Goal: Transaction & Acquisition: Purchase product/service

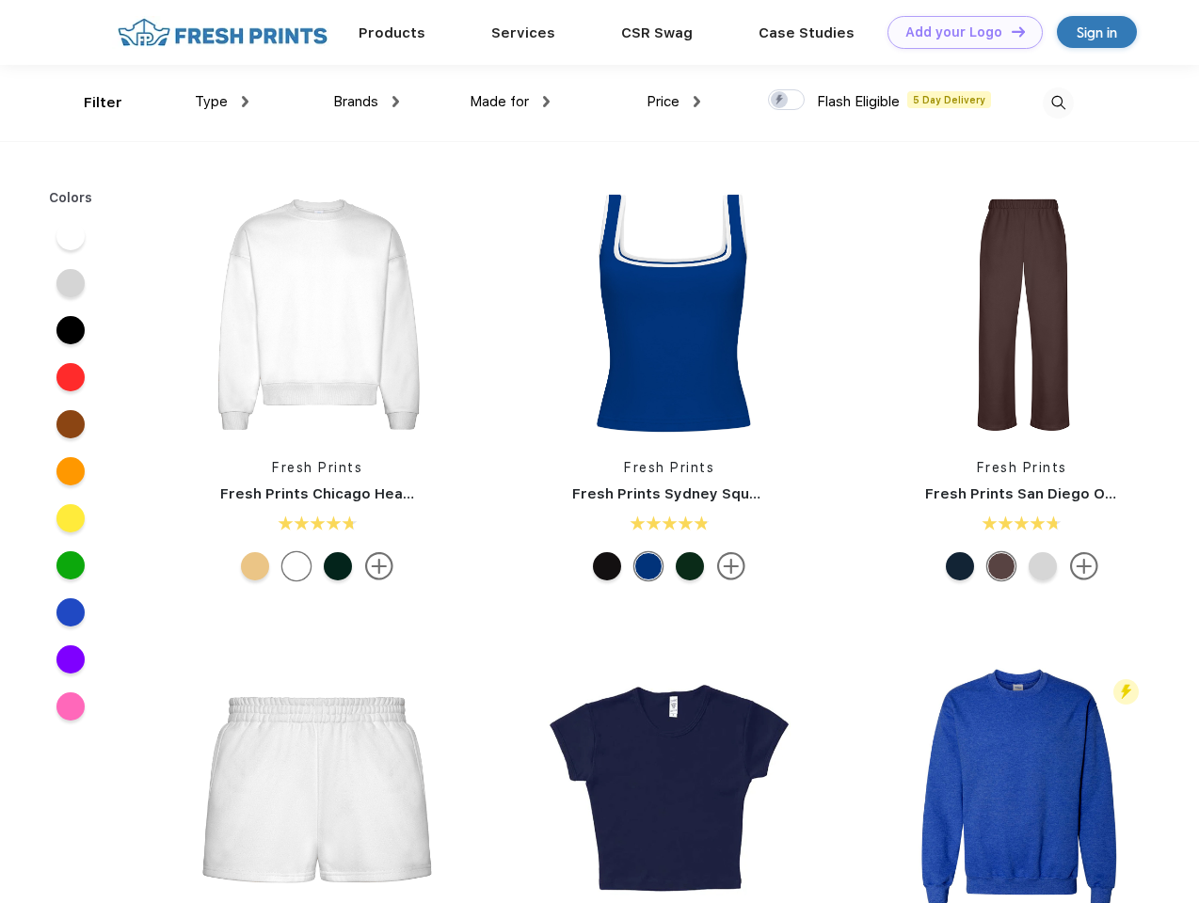
click at [958, 32] on link "Add your Logo Design Tool" at bounding box center [964, 32] width 155 height 33
click at [0, 0] on div "Design Tool" at bounding box center [0, 0] width 0 height 0
click at [1010, 31] on link "Add your Logo Design Tool" at bounding box center [964, 32] width 155 height 33
click at [90, 103] on div "Filter" at bounding box center [103, 103] width 39 height 22
click at [222, 102] on span "Type" at bounding box center [211, 101] width 33 height 17
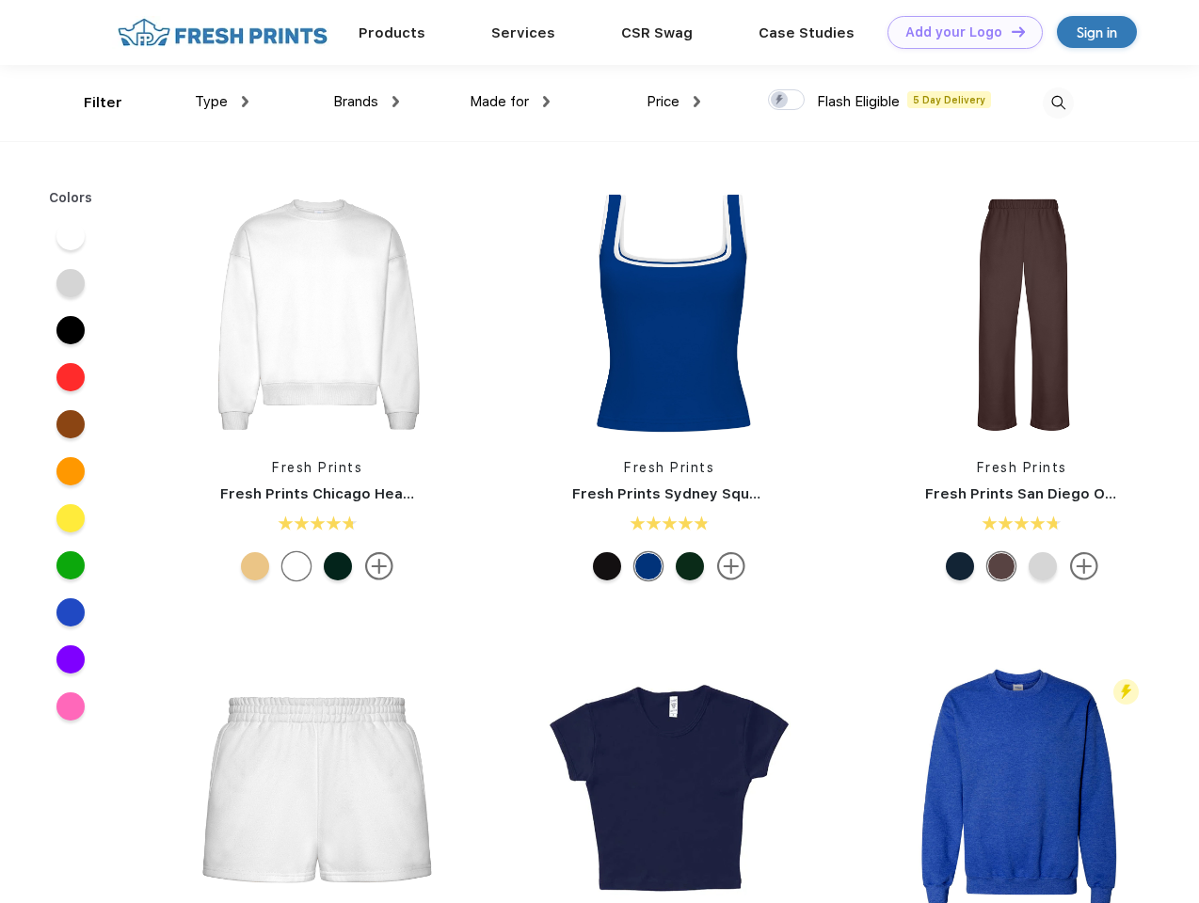
click at [366, 102] on span "Brands" at bounding box center [355, 101] width 45 height 17
click at [510, 102] on span "Made for" at bounding box center [499, 101] width 59 height 17
click at [674, 102] on span "Price" at bounding box center [662, 101] width 33 height 17
click at [787, 101] on div at bounding box center [786, 99] width 37 height 21
click at [780, 101] on input "checkbox" at bounding box center [774, 94] width 12 height 12
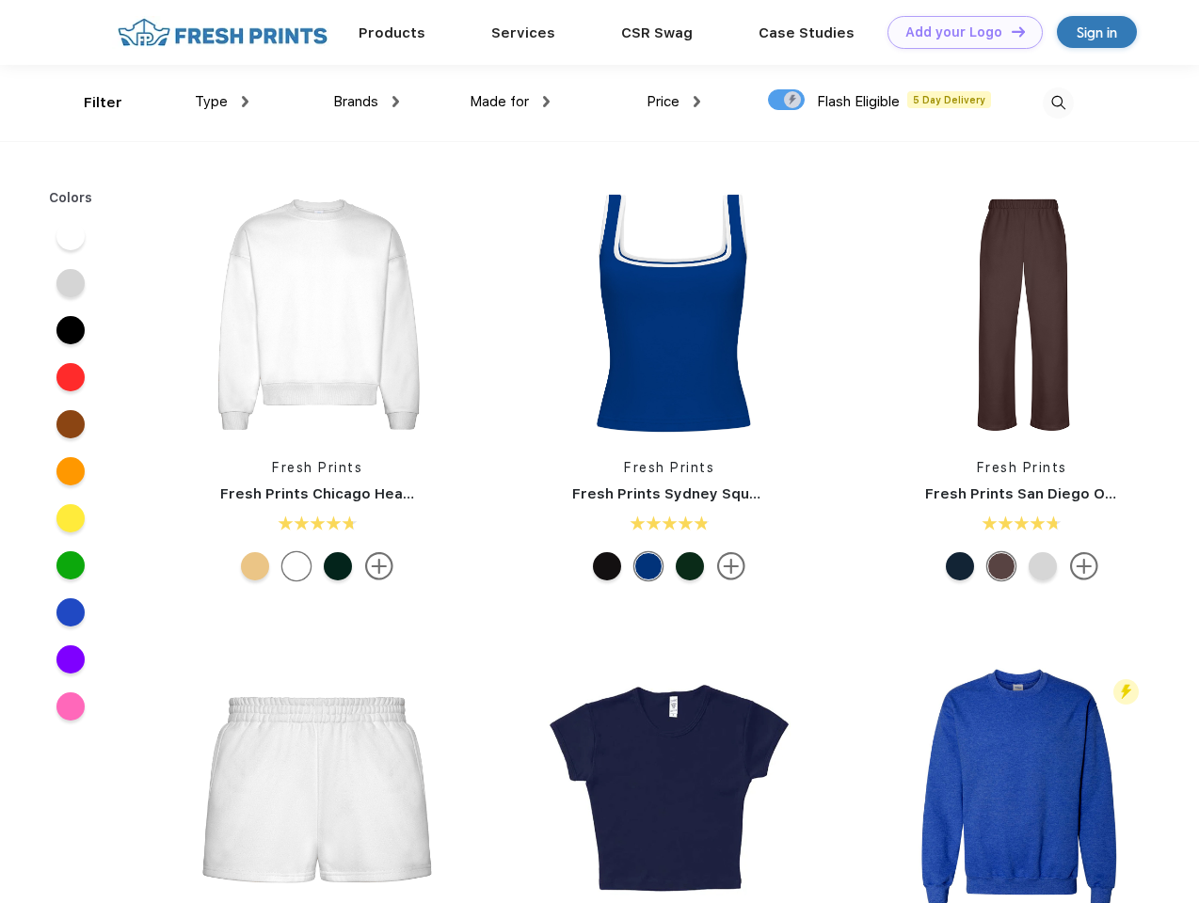
click at [1058, 103] on img at bounding box center [1058, 103] width 31 height 31
